Goal: Information Seeking & Learning: Learn about a topic

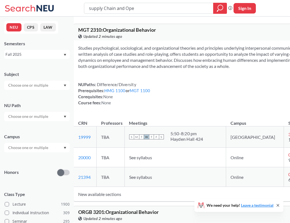
scroll to position [209, 0]
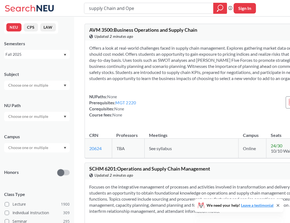
type input "supply Chain and Op"
click at [239, 124] on div "Offers a look at real-world challenges faced in supply chain management. Explor…" at bounding box center [219, 84] width 268 height 86
click at [238, 133] on th "Campus" at bounding box center [252, 132] width 28 height 12
click at [147, 118] on div "NUPaths: None Prerequisites: MGT 2220 Corequisites: None Course fees: None View…" at bounding box center [218, 105] width 259 height 24
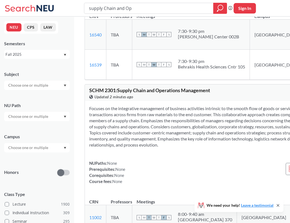
scroll to position [251, 0]
drag, startPoint x: 89, startPoint y: 107, endPoint x: 116, endPoint y: 107, distance: 27.3
click at [116, 101] on div "SCHM 2301 : Supply Chain and Operations Management View this course on Banner. …" at bounding box center [219, 93] width 268 height 17
copy span "SCHM 2301"
click at [126, 148] on section "Focuses on the integrative management of business activities intrinsic to the s…" at bounding box center [218, 127] width 259 height 42
